Goal: Find specific page/section: Find specific page/section

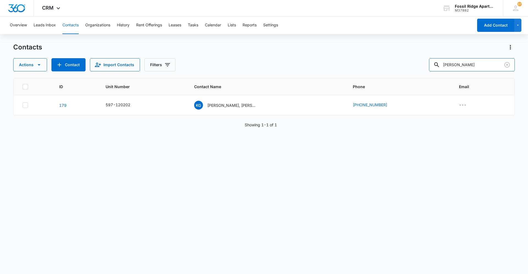
drag, startPoint x: 464, startPoint y: 64, endPoint x: 349, endPoint y: 64, distance: 114.6
click at [348, 64] on div "Actions Contact Import Contacts Filters [PERSON_NAME]" at bounding box center [263, 64] width 501 height 13
type input "100103"
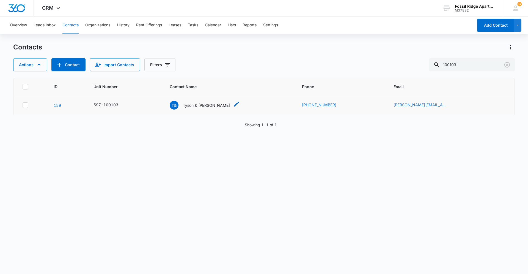
click at [219, 106] on p "Tyson & [PERSON_NAME]" at bounding box center [206, 106] width 47 height 6
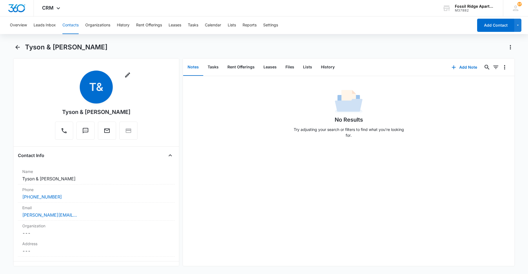
click at [73, 27] on button "Contacts" at bounding box center [70, 25] width 16 height 18
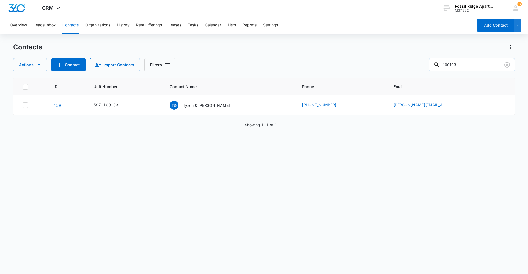
click at [465, 67] on input "100103" at bounding box center [472, 64] width 86 height 13
type input "100107"
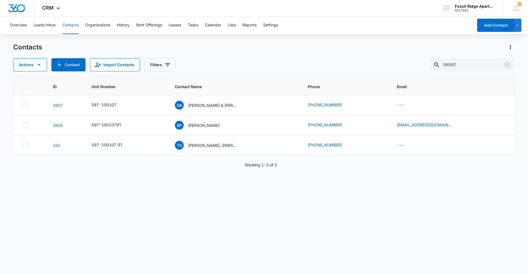
drag, startPoint x: 280, startPoint y: 7, endPoint x: 242, endPoint y: 148, distance: 146.4
click at [224, 178] on div "ID Unit Number Contact Name Phone Email [PHONE_NUMBER] DA [PERSON_NAME] & [PERS…" at bounding box center [263, 172] width 501 height 189
click at [209, 106] on p "[PERSON_NAME] & [PERSON_NAME]" at bounding box center [212, 106] width 49 height 6
